Goal: Task Accomplishment & Management: Complete application form

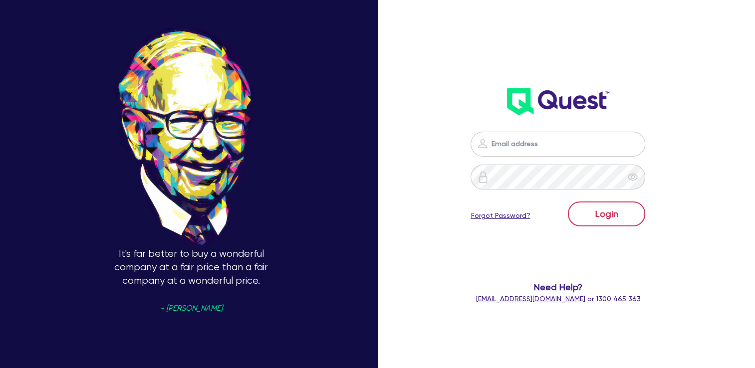
type input "julen@cdofinance.com.au"
click at [610, 216] on button "Login" at bounding box center [606, 213] width 77 height 25
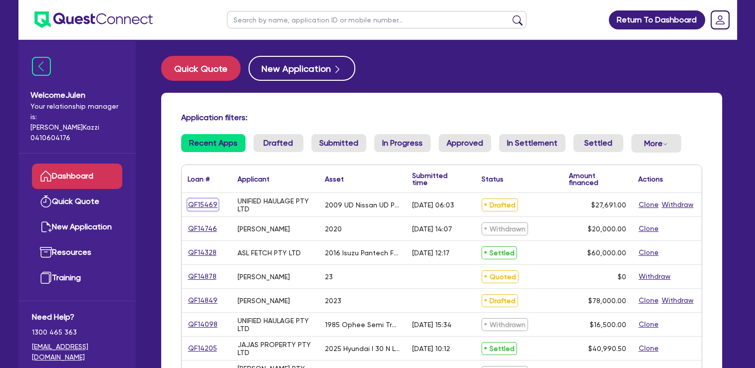
click at [208, 204] on link "QF15469" at bounding box center [203, 204] width 30 height 11
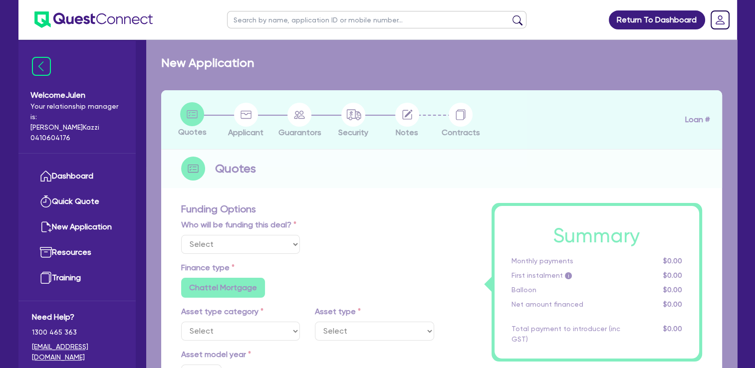
select select "Quest Finance - Platform Funding"
select select "PRIMARY_ASSETS"
type input "2009"
type input "30,691"
type input "3,000"
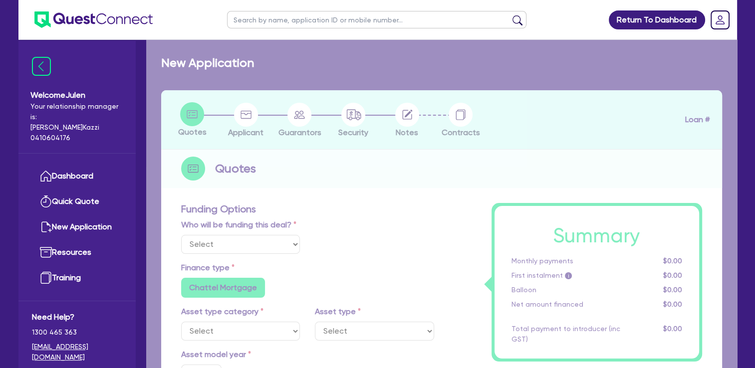
type input "10"
type input "2,769.1"
radio input "true"
type input "19.95"
type input "990"
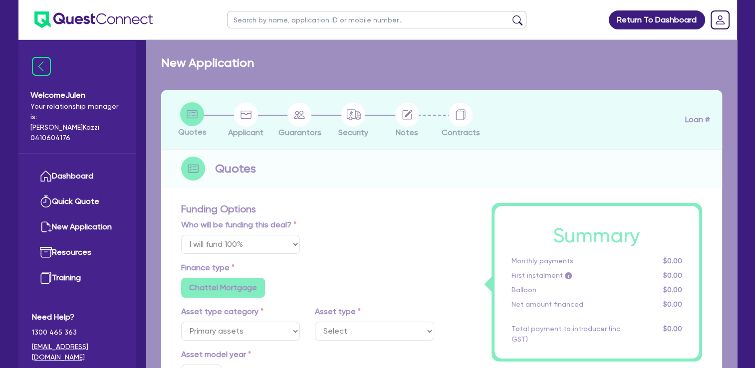
select select "HEAVY_TRUCKS"
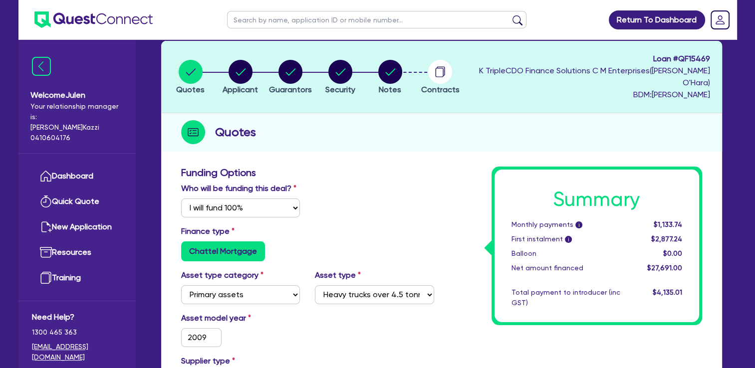
scroll to position [53, 0]
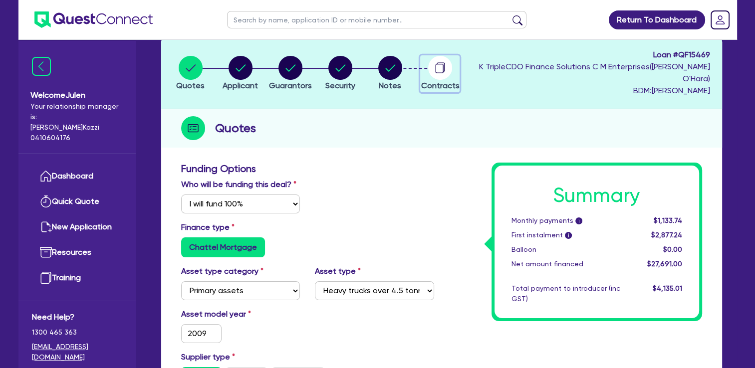
click at [444, 65] on icon "button" at bounding box center [440, 66] width 8 height 9
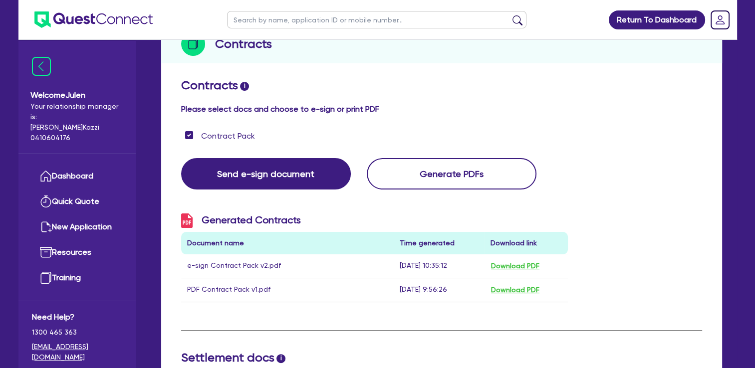
scroll to position [130, 0]
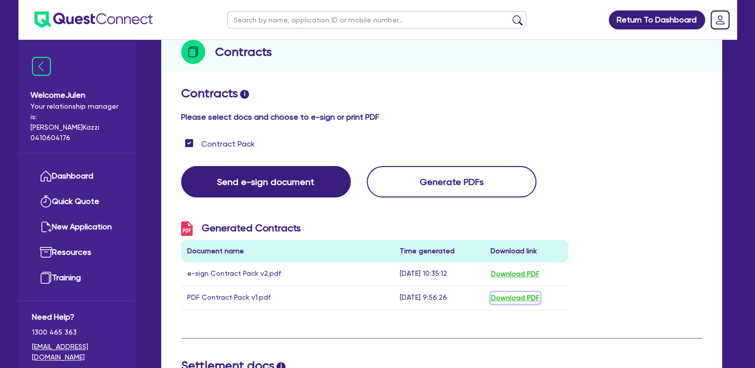
click at [507, 295] on button "Download PDF" at bounding box center [514, 297] width 49 height 11
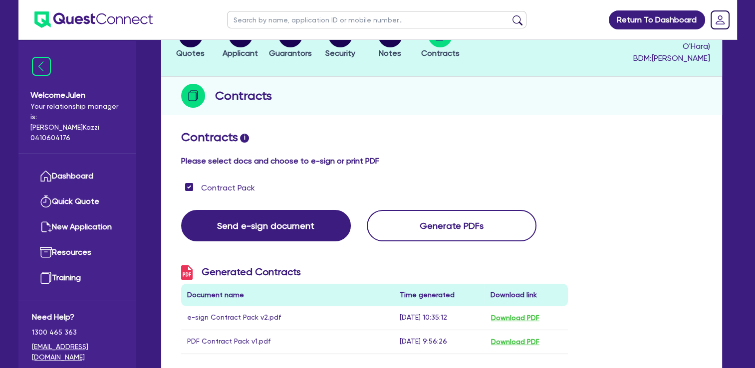
scroll to position [84, 0]
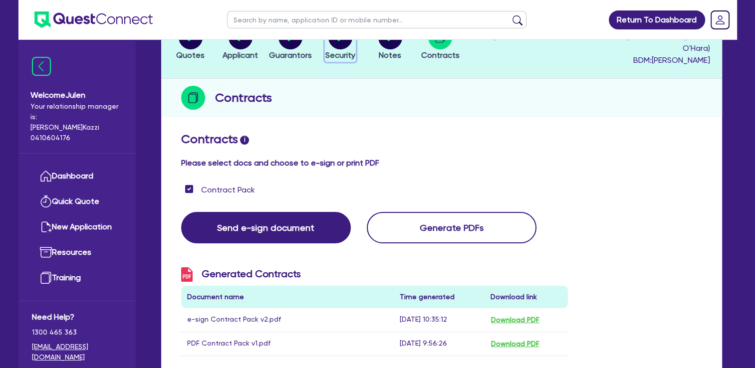
click at [350, 50] on span "Security" at bounding box center [340, 54] width 30 height 9
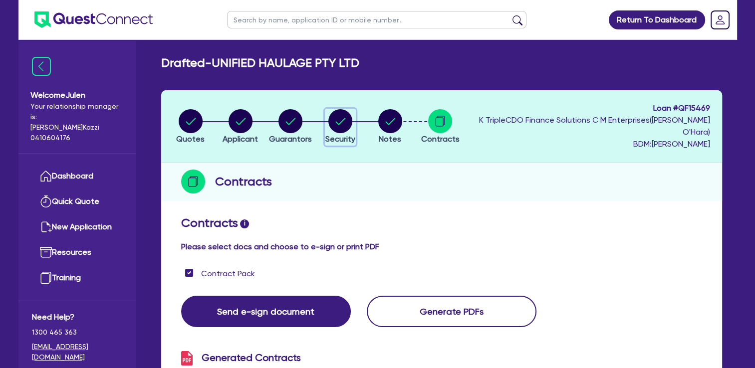
select select "PRIMARY_ASSETS"
select select "HEAVY_TRUCKS"
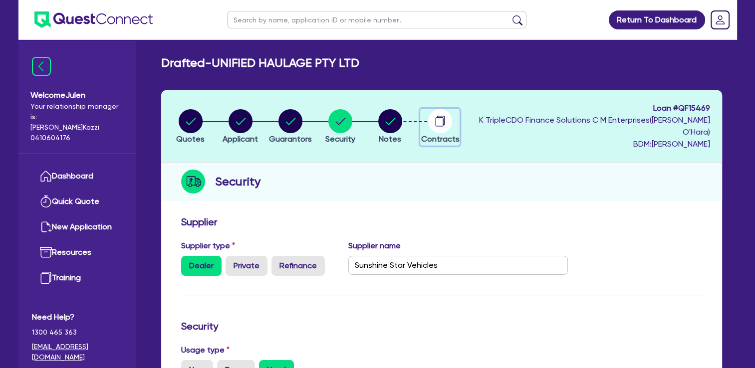
click at [443, 123] on icon "button" at bounding box center [439, 121] width 8 height 9
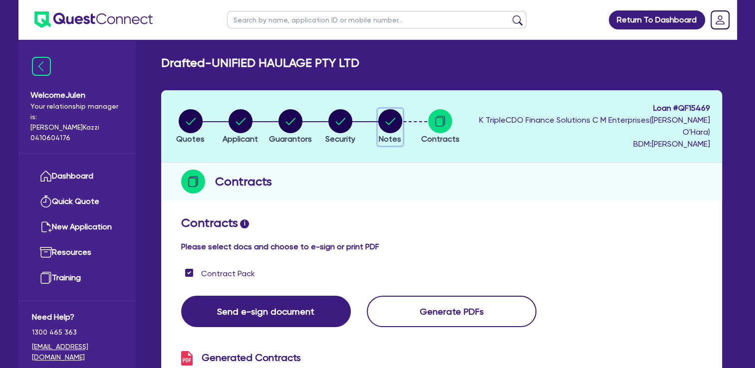
click at [393, 122] on circle "button" at bounding box center [390, 121] width 24 height 24
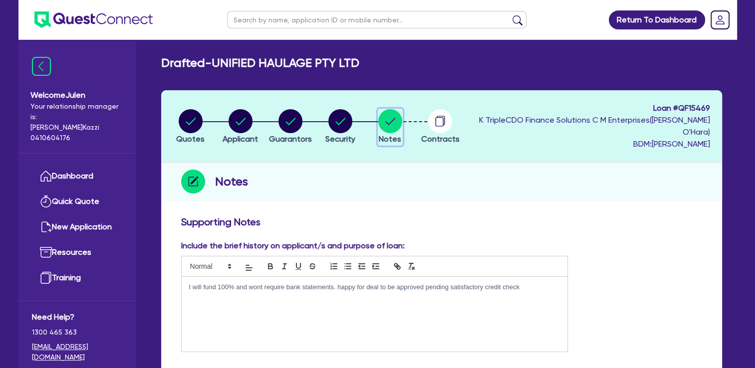
click at [393, 122] on circle "button" at bounding box center [390, 121] width 24 height 24
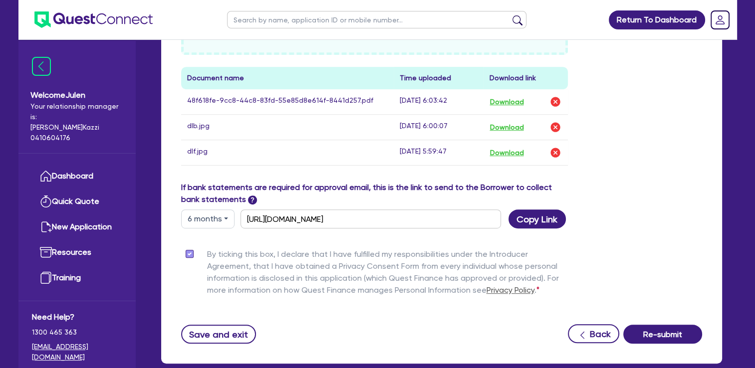
scroll to position [462, 0]
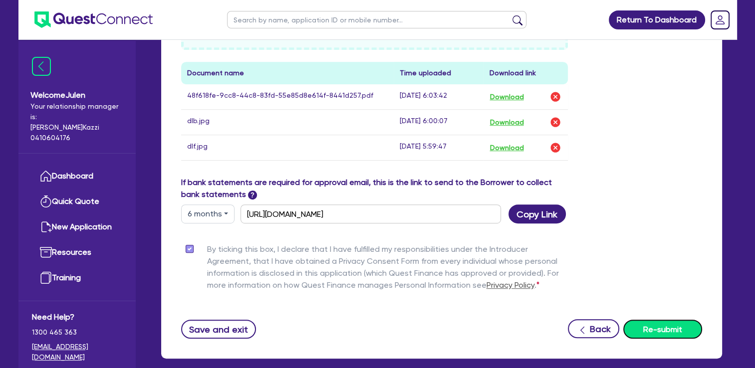
click at [667, 329] on button "Re-submit" at bounding box center [662, 329] width 79 height 19
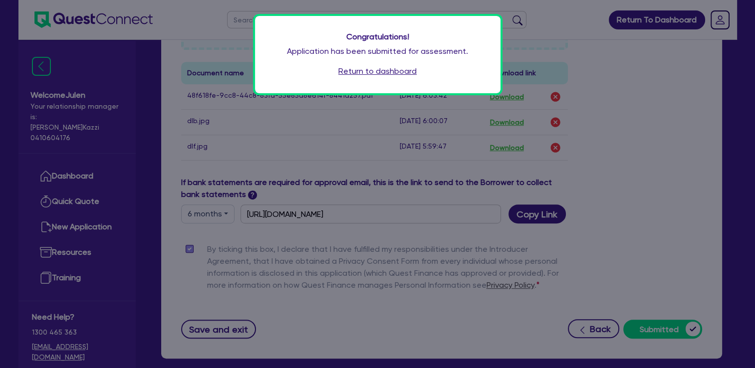
click at [375, 71] on link "Return to dashboard" at bounding box center [377, 71] width 78 height 12
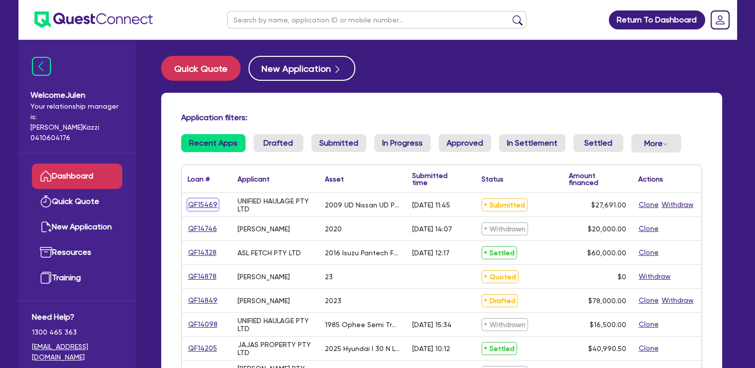
click at [202, 203] on link "QF15469" at bounding box center [203, 204] width 30 height 11
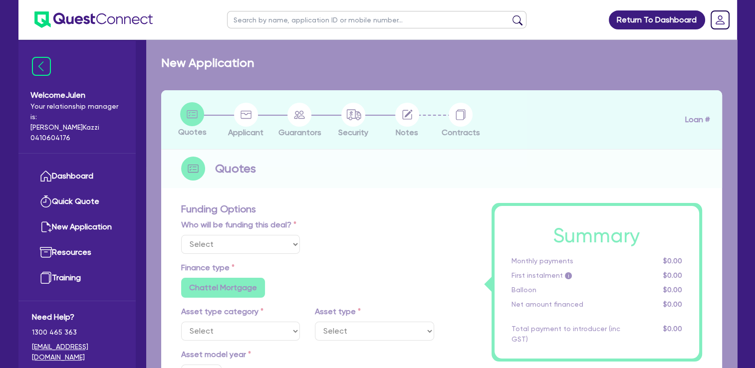
select select "Quest Finance - Platform Funding"
select select "PRIMARY_ASSETS"
type input "2009"
type input "30,691"
type input "3,000"
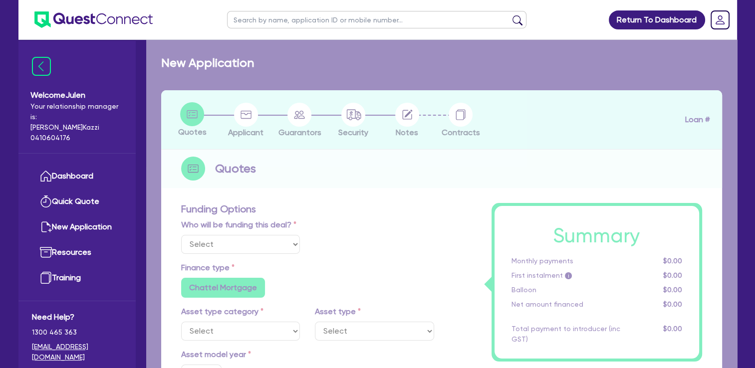
type input "10"
type input "2,769.1"
radio input "true"
type input "19.95"
type input "990"
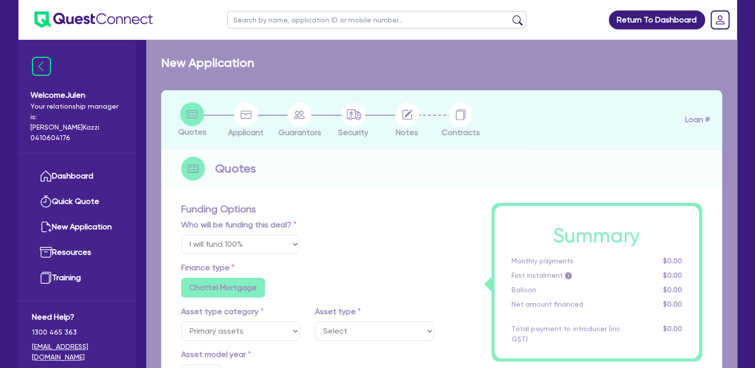
select select "HEAVY_TRUCKS"
select select "Quest Finance - Platform Funding"
select select "PRIMARY_ASSETS"
type input "2009"
type input "30,691"
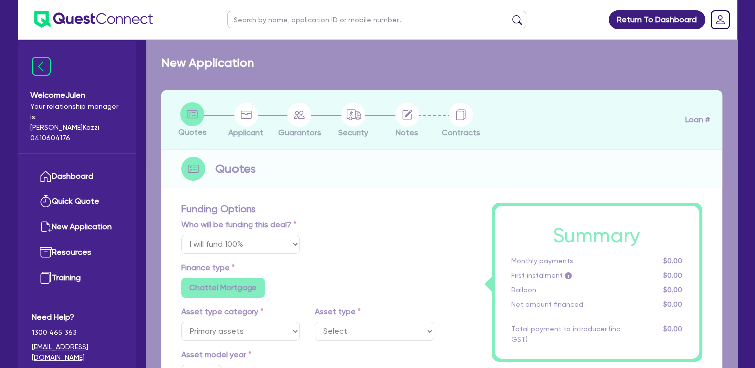
type input "3,000"
type input "10"
type input "2,769.1"
radio input "true"
type input "19.95"
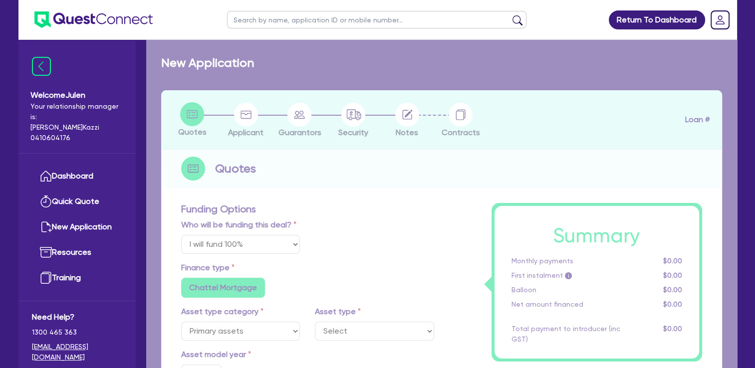
type input "990"
select select "HEAVY_TRUCKS"
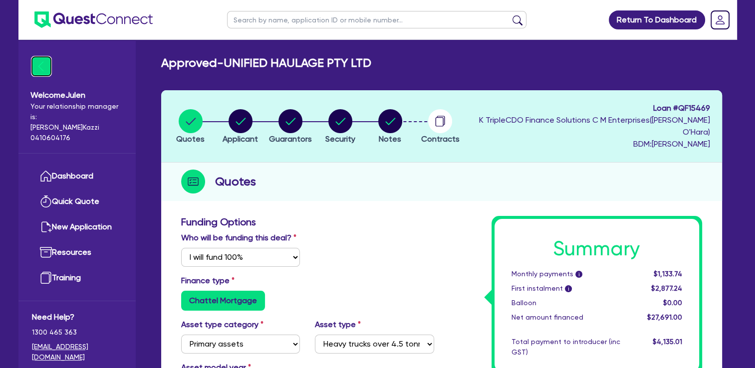
click at [42, 63] on img at bounding box center [41, 66] width 19 height 19
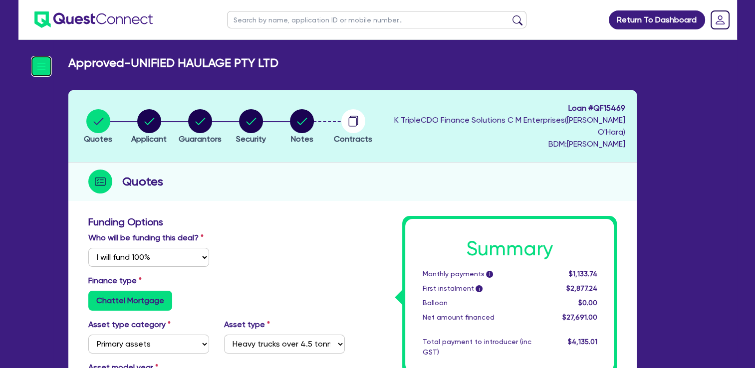
click at [42, 63] on img at bounding box center [41, 66] width 19 height 19
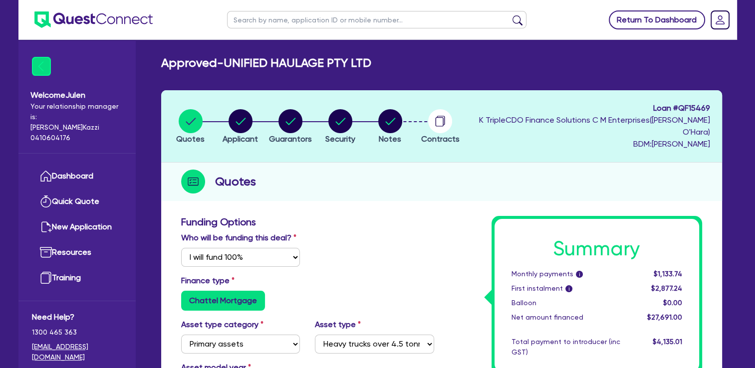
click at [637, 22] on link "Return To Dashboard" at bounding box center [656, 19] width 96 height 19
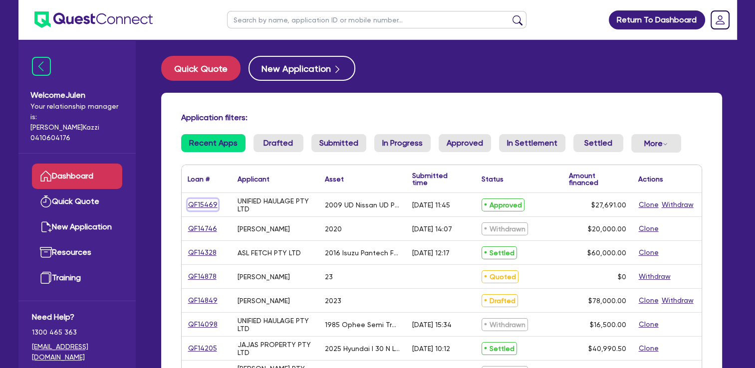
click at [201, 207] on link "QF15469" at bounding box center [203, 204] width 30 height 11
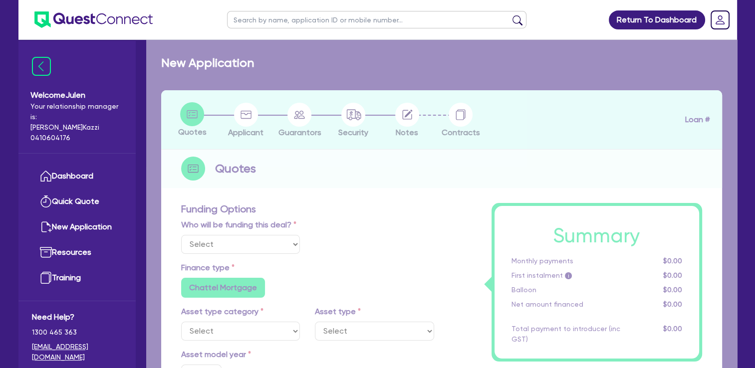
select select "Quest Finance - Platform Funding"
select select "PRIMARY_ASSETS"
type input "2009"
type input "30,691"
type input "3,000"
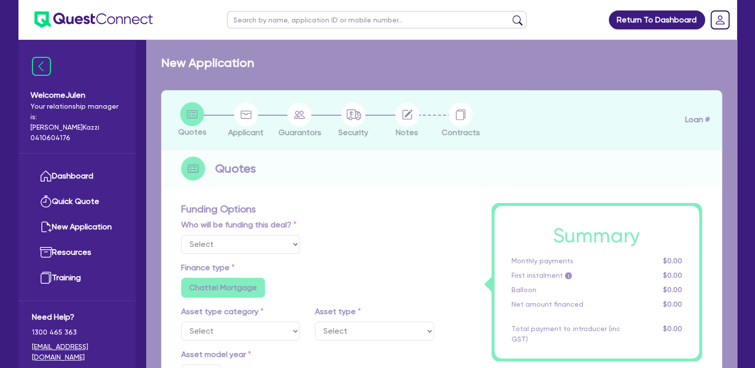
type input "10"
type input "2,769.1"
radio input "true"
type input "19.95"
type input "990"
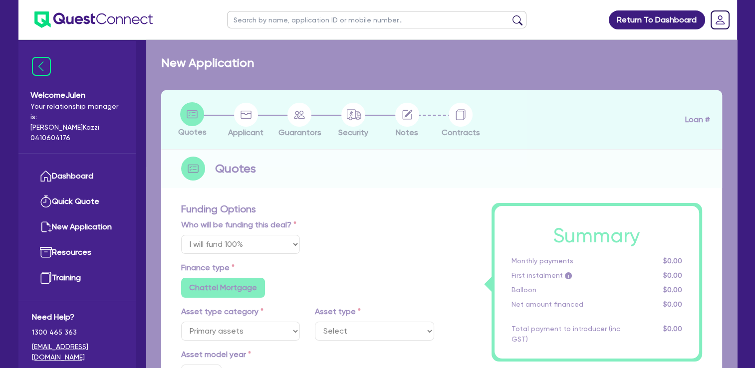
select select "HEAVY_TRUCKS"
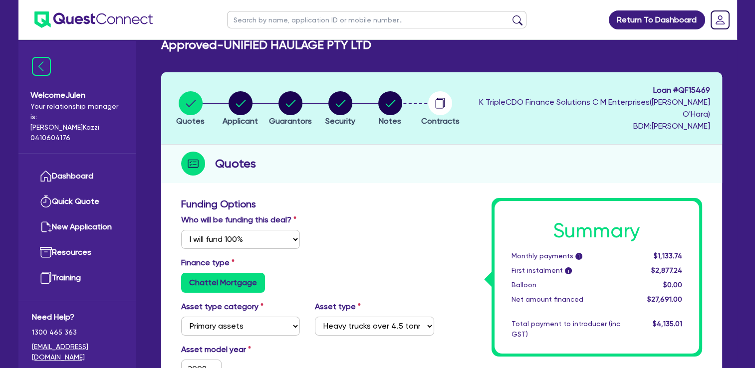
scroll to position [18, 0]
click at [444, 101] on circle "button" at bounding box center [440, 103] width 24 height 24
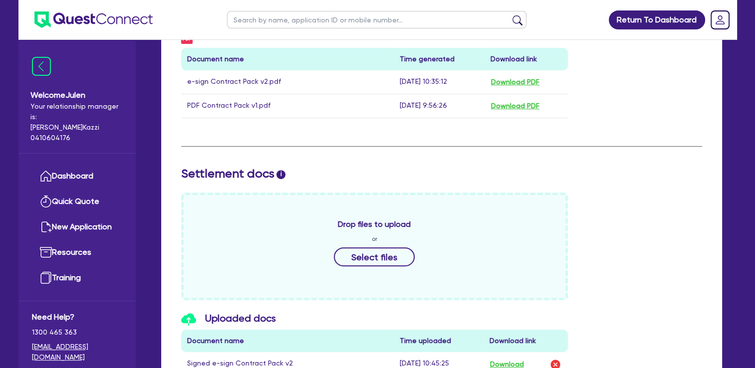
scroll to position [537, 0]
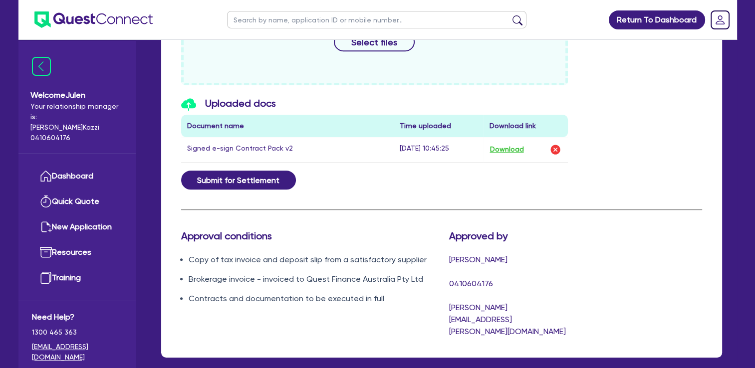
click at [512, 264] on div "Approved by Walta Kazzi 0410604176 walta.kazzi@quest.finance" at bounding box center [508, 284] width 134 height 108
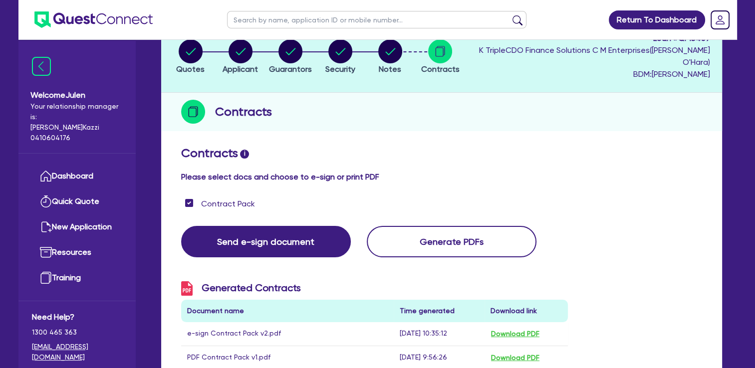
scroll to position [0, 0]
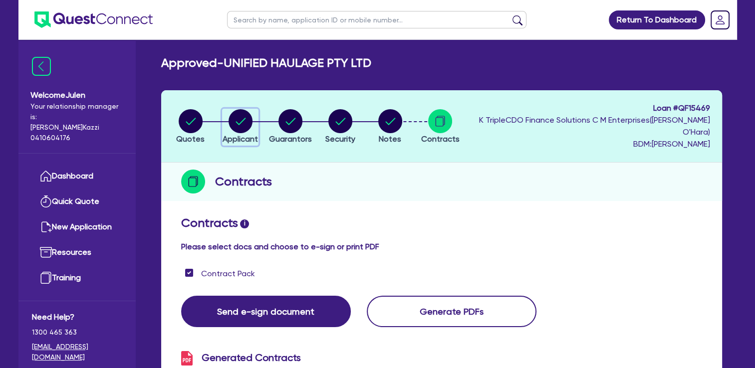
click at [252, 119] on circle "button" at bounding box center [240, 121] width 24 height 24
select select "COMPANY"
select select "TRANSPORT_WAREHOUSING"
select select "PASSENGERS_FREIGHT_TRANSPORT"
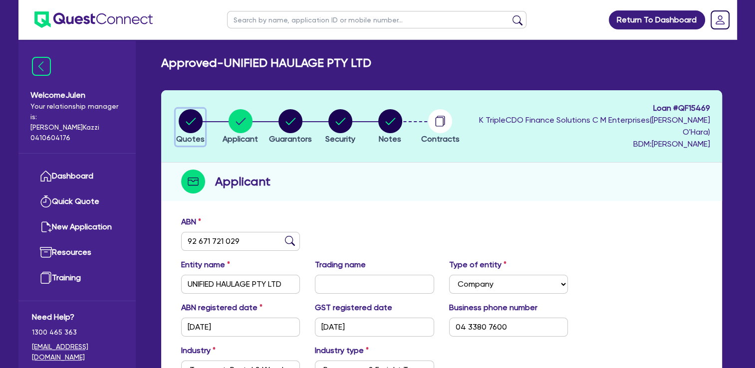
click at [199, 125] on circle "button" at bounding box center [191, 121] width 24 height 24
select select "Quest Finance - Platform Funding"
select select "PRIMARY_ASSETS"
select select "HEAVY_TRUCKS"
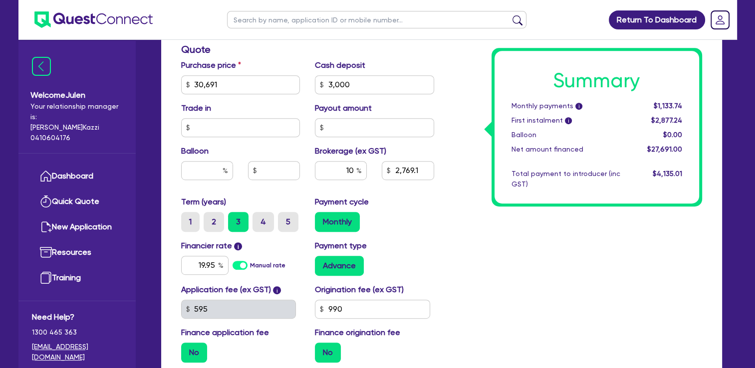
scroll to position [485, 0]
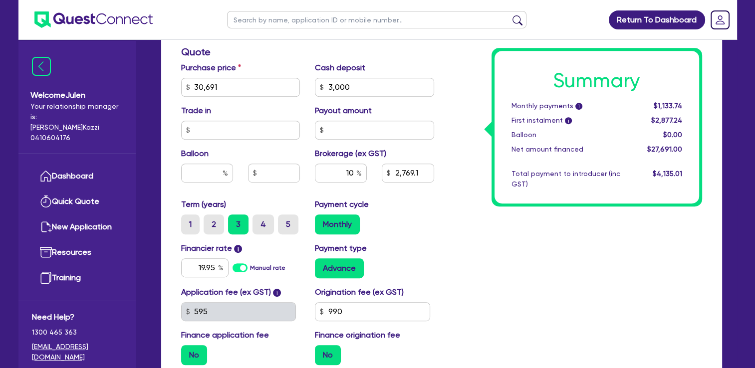
click at [495, 182] on div "Summary Monthly payments i $1,133.74 First instalment i $2,877.24 Balloon $0.00…" at bounding box center [596, 127] width 204 height 153
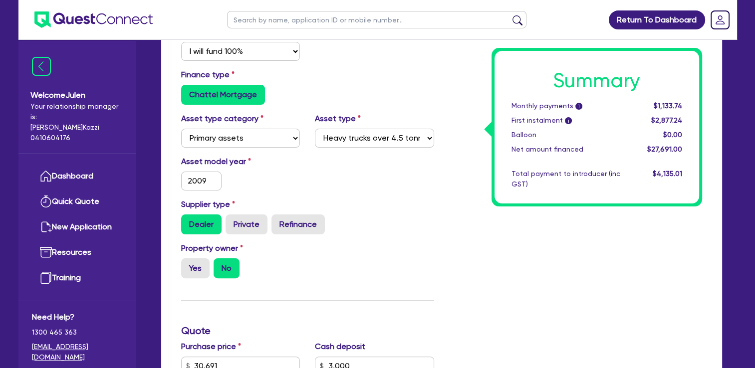
scroll to position [0, 0]
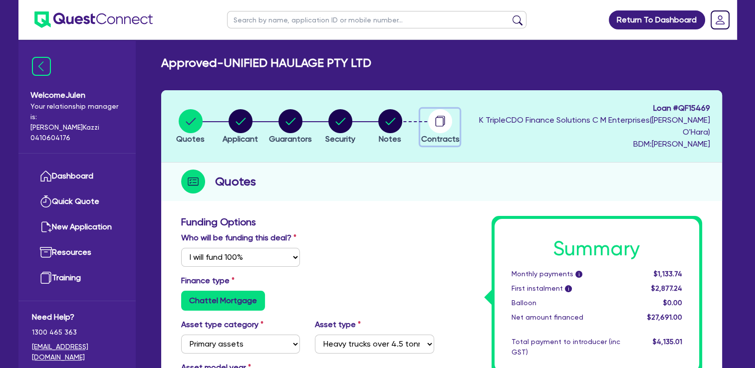
click at [452, 115] on circle "button" at bounding box center [440, 121] width 24 height 24
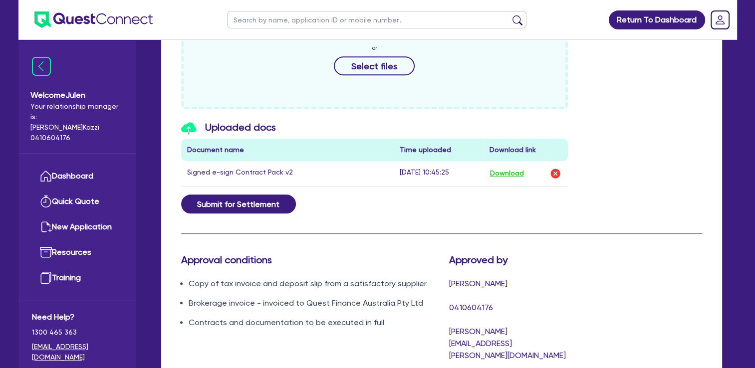
scroll to position [514, 0]
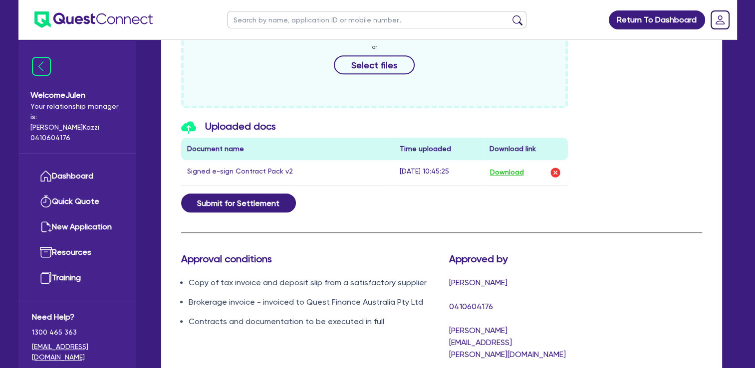
click at [647, 53] on div "Drop files to upload or Select files" at bounding box center [442, 54] width 536 height 108
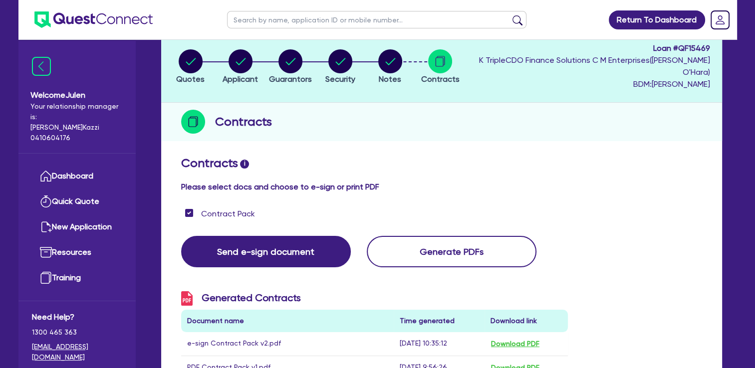
scroll to position [0, 0]
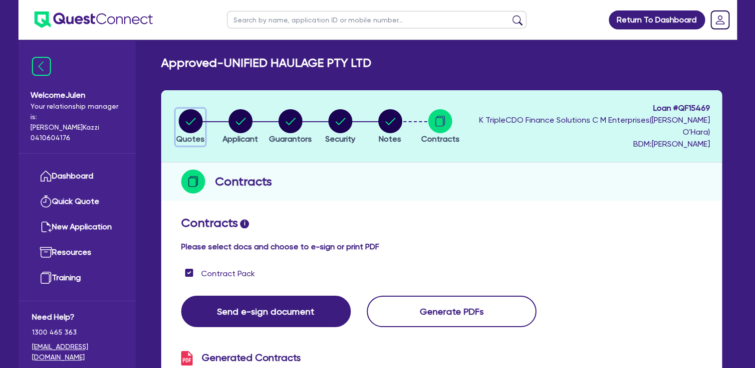
click at [190, 123] on circle "button" at bounding box center [191, 121] width 24 height 24
select select "Quest Finance - Platform Funding"
select select "PRIMARY_ASSETS"
select select "HEAVY_TRUCKS"
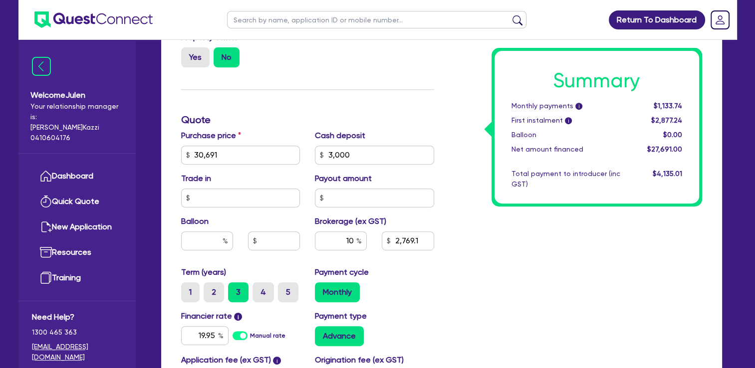
scroll to position [418, 0]
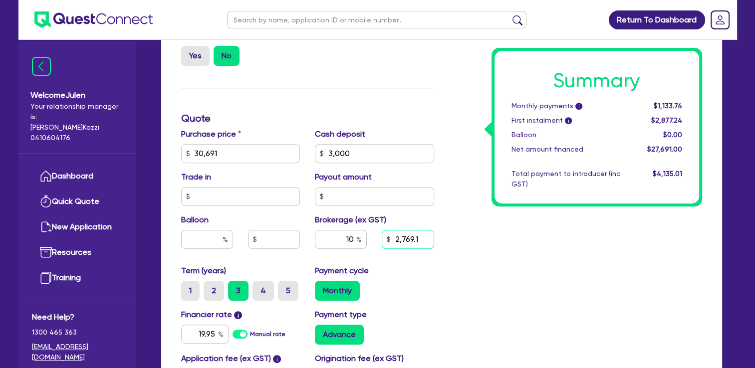
click at [405, 240] on input "2,769.1" at bounding box center [408, 239] width 52 height 19
type input "30,691"
type input "3,000"
type input "2,769.1"
click at [488, 296] on div "Summary Monthly payments i Calculating... First instalment i Calculating... Bal…" at bounding box center [575, 119] width 268 height 642
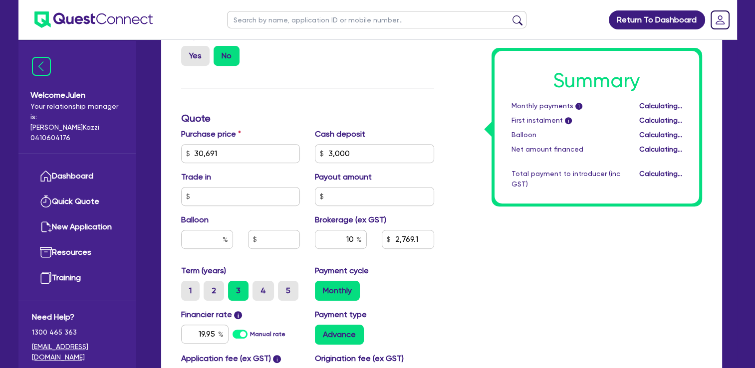
type input "30,691"
type input "3,000"
type input "2,769.1"
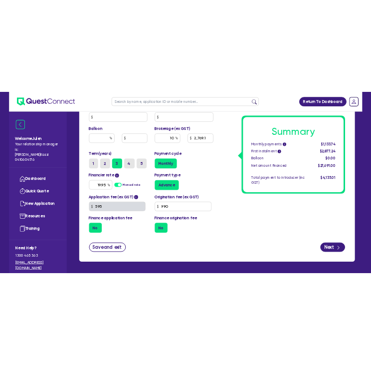
scroll to position [555, 0]
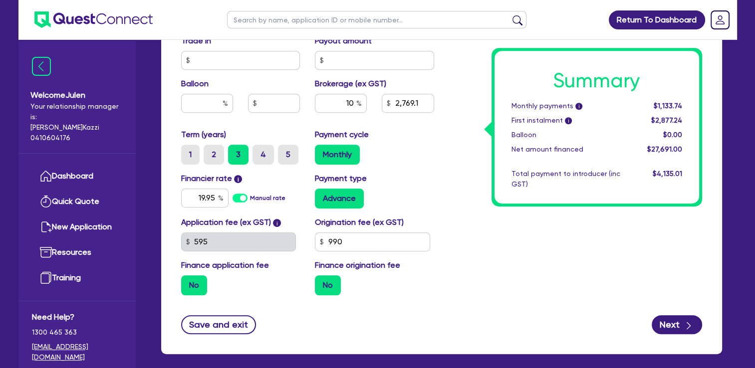
click at [409, 189] on div "Advance" at bounding box center [374, 199] width 119 height 20
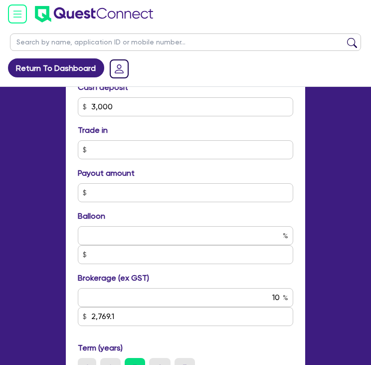
scroll to position [641, 0]
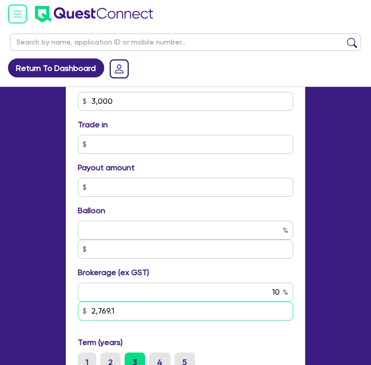
click at [203, 314] on input "2,769.1" at bounding box center [185, 310] width 215 height 19
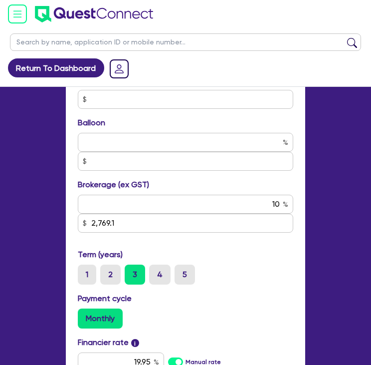
scroll to position [697, 0]
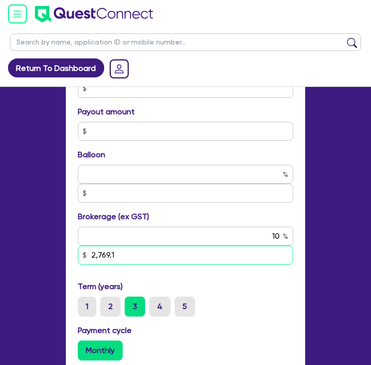
click at [211, 257] on input "2,769.1" at bounding box center [185, 254] width 215 height 19
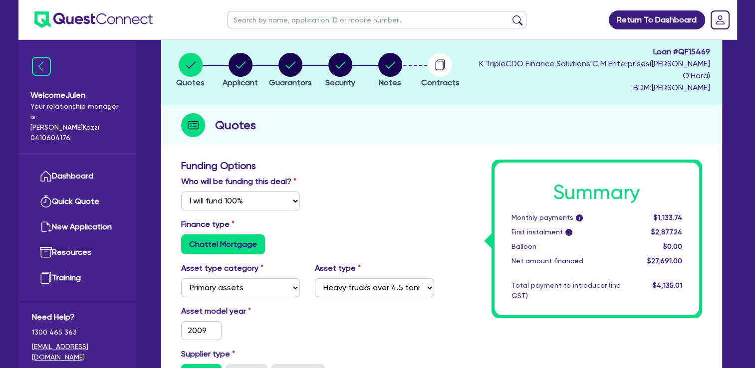
scroll to position [56, 0]
click at [452, 68] on circle "button" at bounding box center [440, 65] width 24 height 24
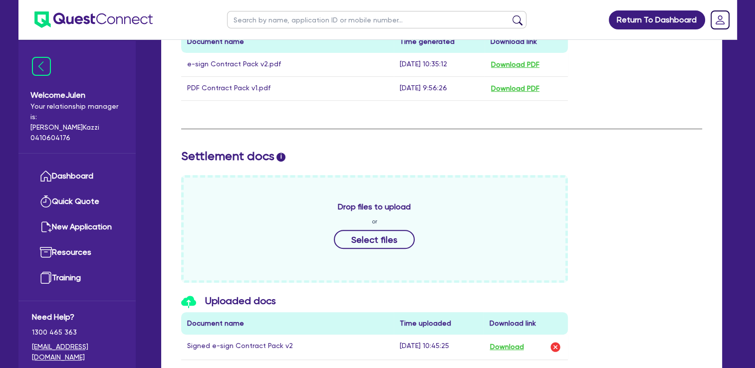
scroll to position [526, 0]
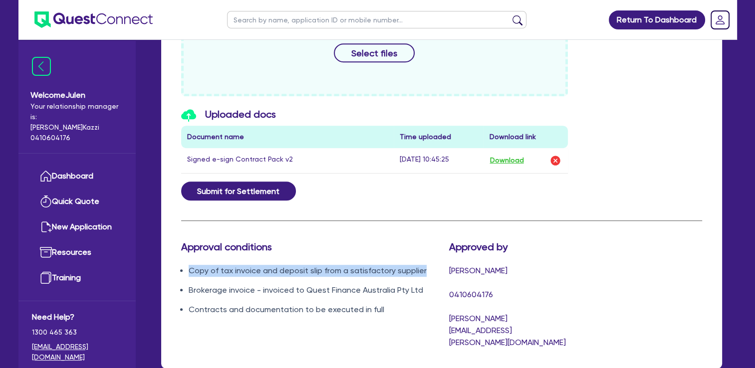
drag, startPoint x: 184, startPoint y: 268, endPoint x: 419, endPoint y: 268, distance: 235.4
click at [419, 268] on ul "Copy of tax invoice and deposit slip from a satisfactory supplier Brokerage inv…" at bounding box center [307, 290] width 253 height 51
copy li "Copy of tax invoice and deposit slip from a satisfactory supplier"
